Goal: Task Accomplishment & Management: Use online tool/utility

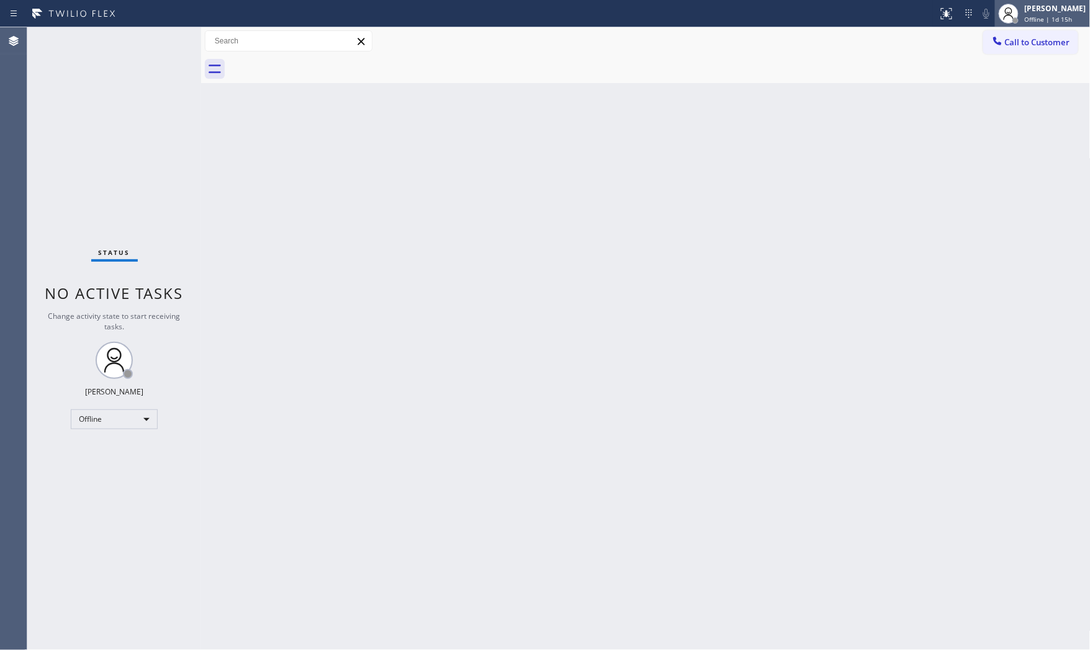
click at [980, 19] on span "Offline | 1d 15h" at bounding box center [1049, 19] width 48 height 9
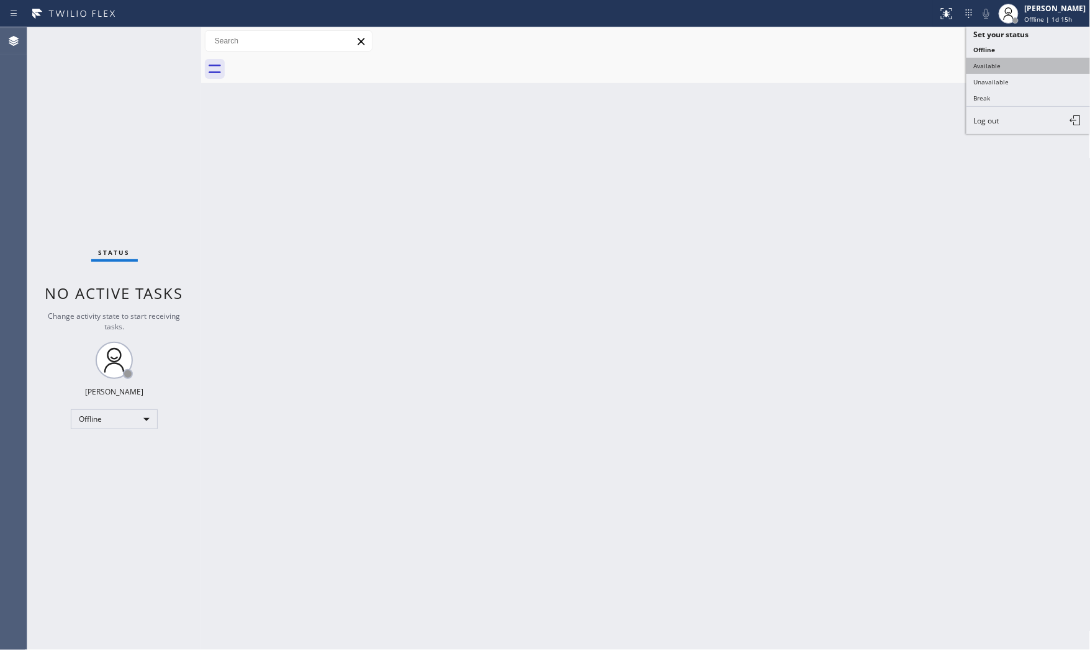
click at [980, 60] on button "Available" at bounding box center [1028, 66] width 124 height 16
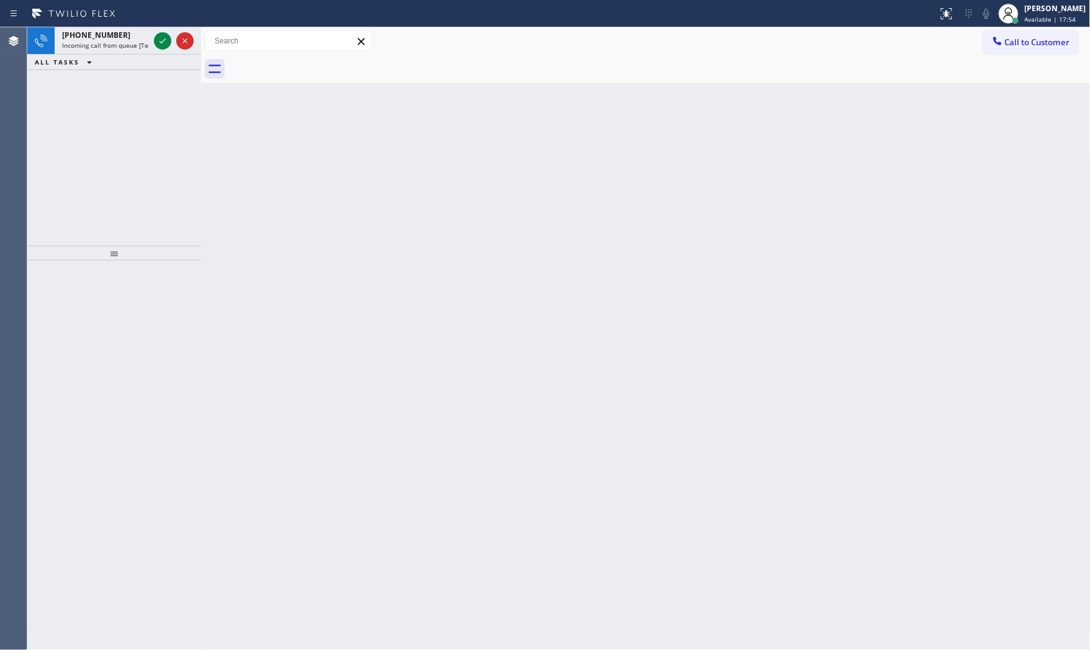
click at [106, 17] on icon at bounding box center [73, 14] width 93 height 20
click at [114, 22] on icon at bounding box center [73, 14] width 93 height 20
click at [117, 29] on div "[PHONE_NUMBER] Incoming call from queue [Test] All" at bounding box center [103, 40] width 97 height 27
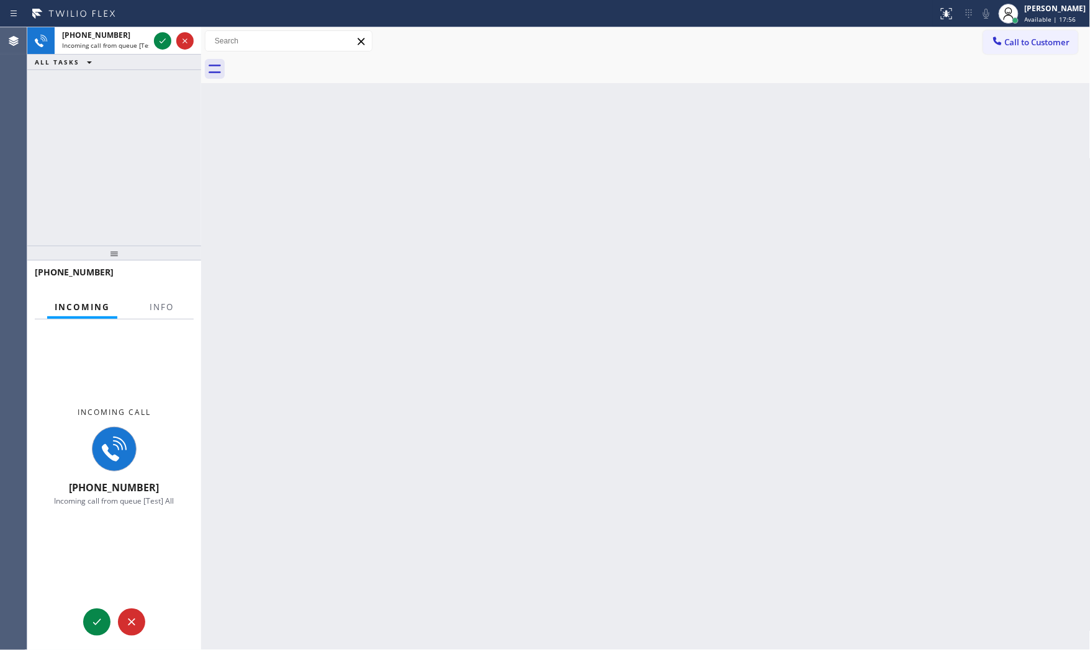
click at [145, 318] on div at bounding box center [161, 317] width 39 height 2
click at [159, 305] on span "Info" at bounding box center [162, 307] width 24 height 11
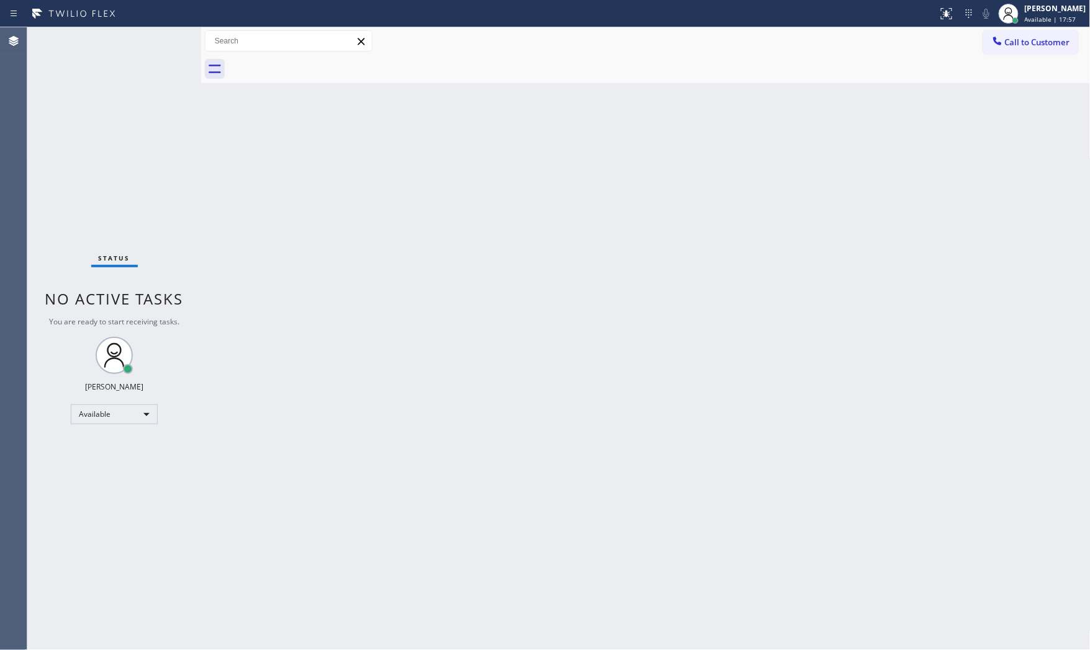
click at [159, 305] on span "No active tasks" at bounding box center [114, 299] width 138 height 20
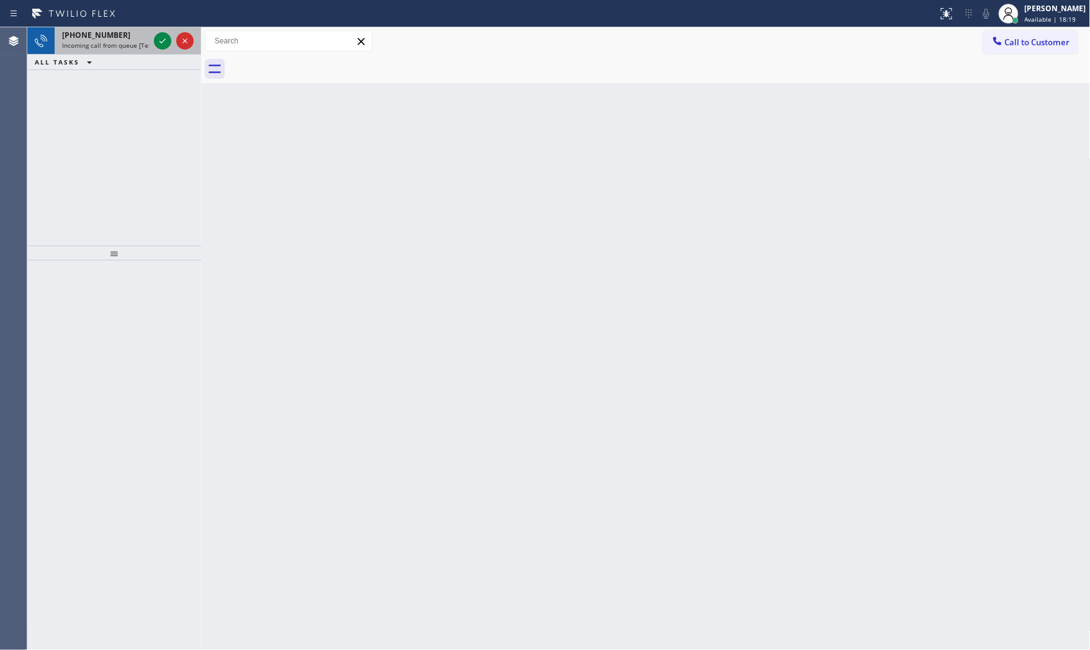
click at [114, 47] on span "Incoming call from queue [Test] All" at bounding box center [113, 45] width 103 height 9
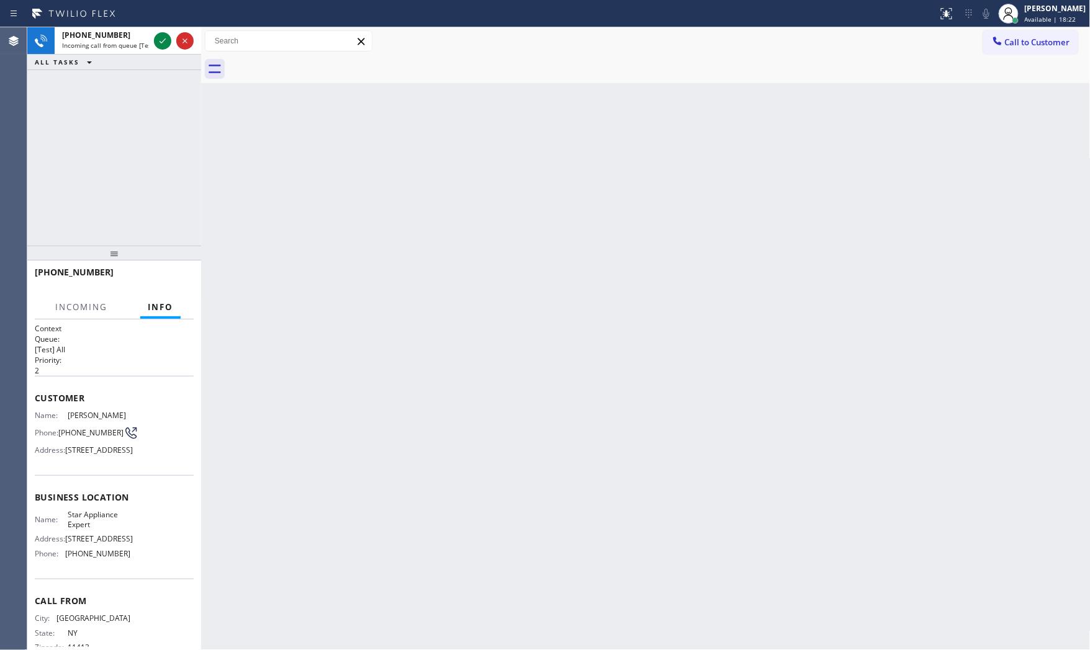
click at [114, 47] on span "Incoming call from queue [Test] All" at bounding box center [113, 45] width 103 height 9
